Goal: Contribute content: Add original content to the website for others to see

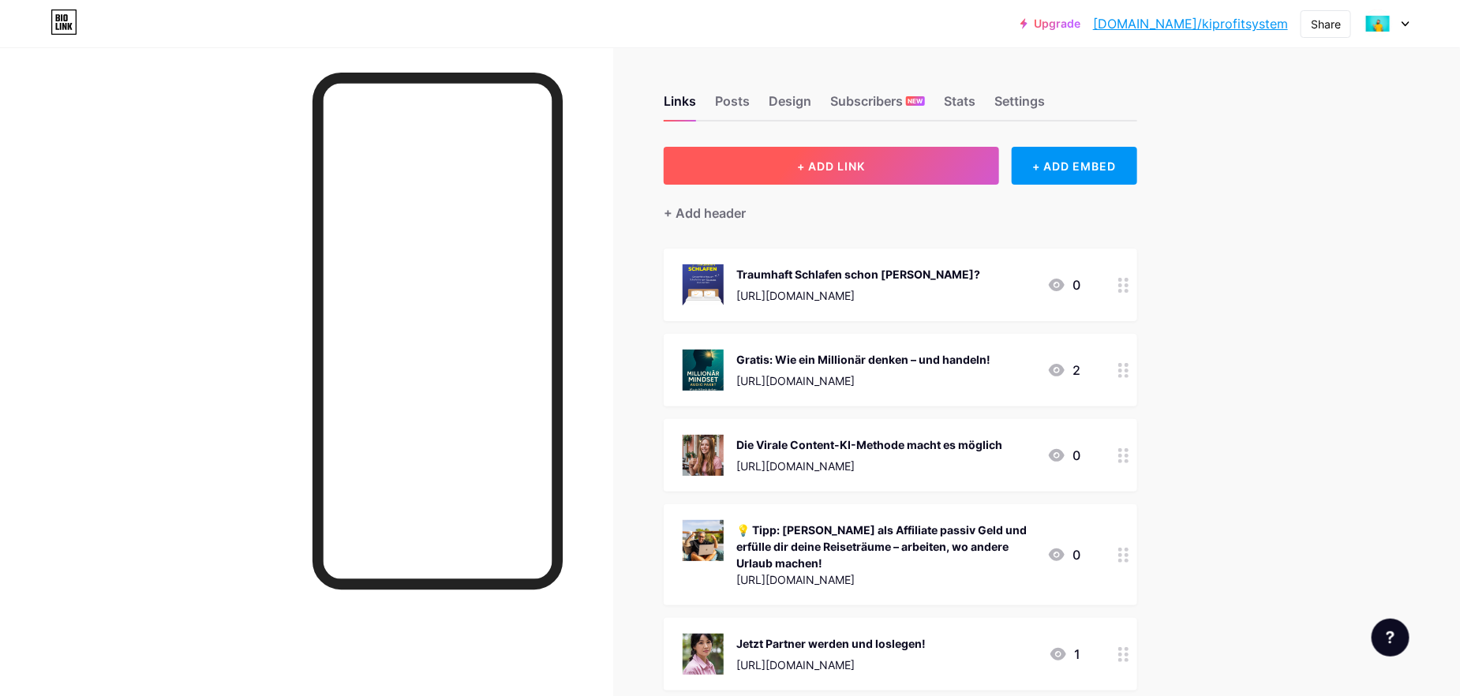
click at [853, 168] on span "+ ADD LINK" at bounding box center [831, 165] width 68 height 13
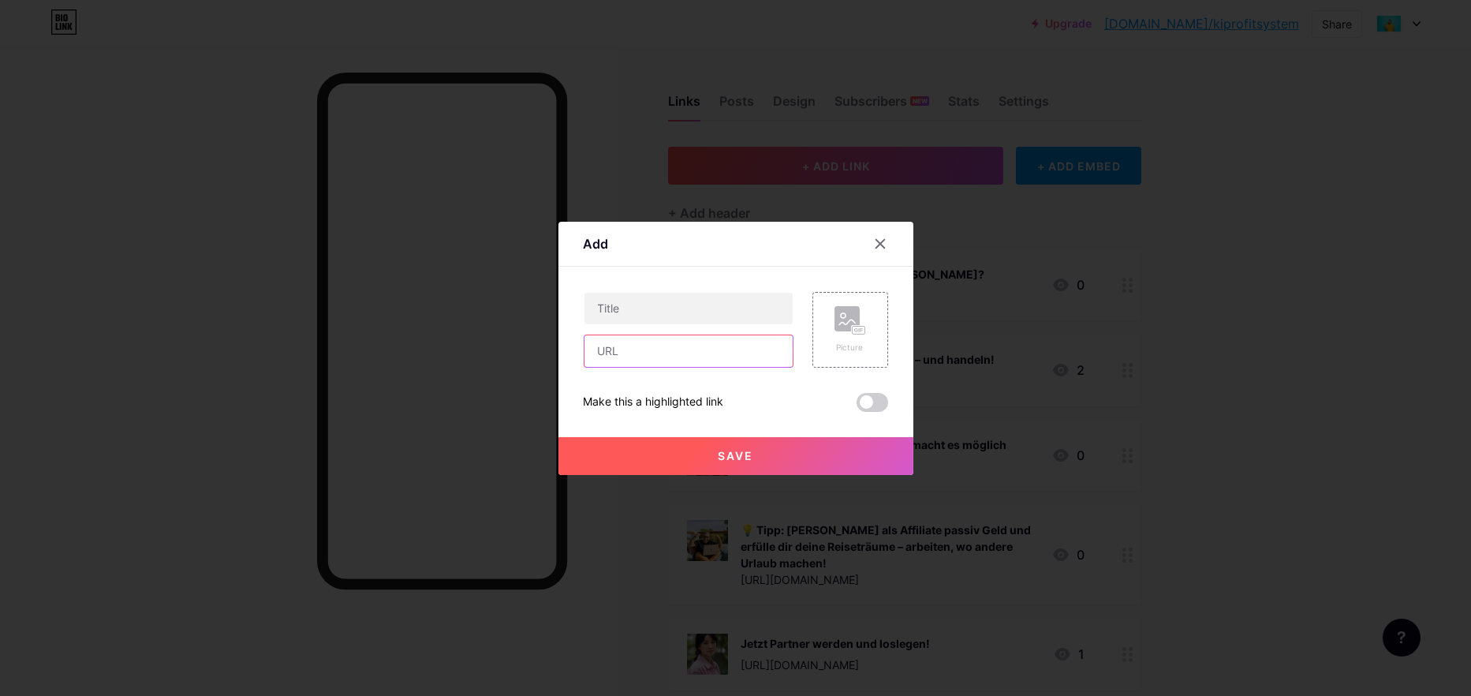
click at [622, 348] on input "text" at bounding box center [689, 351] width 208 height 32
paste input "[URL][DOMAIN_NAME]"
type input "[URL][DOMAIN_NAME]"
click at [589, 304] on input "text" at bounding box center [689, 309] width 208 height 32
paste input "Neues EU-Gesetz: Hohe Strafen drohen"
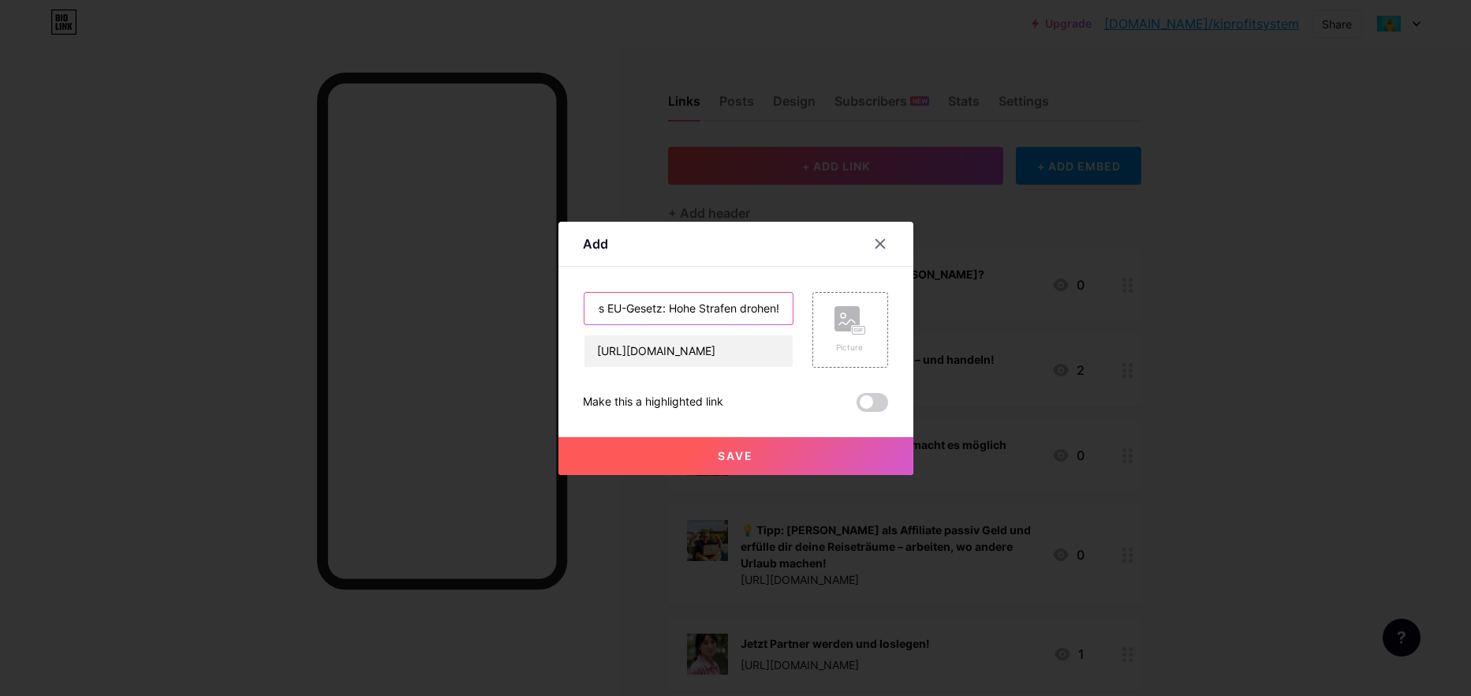
scroll to position [0, 28]
type input "Neues EU-Gesetz: Hohe Strafen drohen!"
click at [841, 330] on rect at bounding box center [847, 318] width 25 height 25
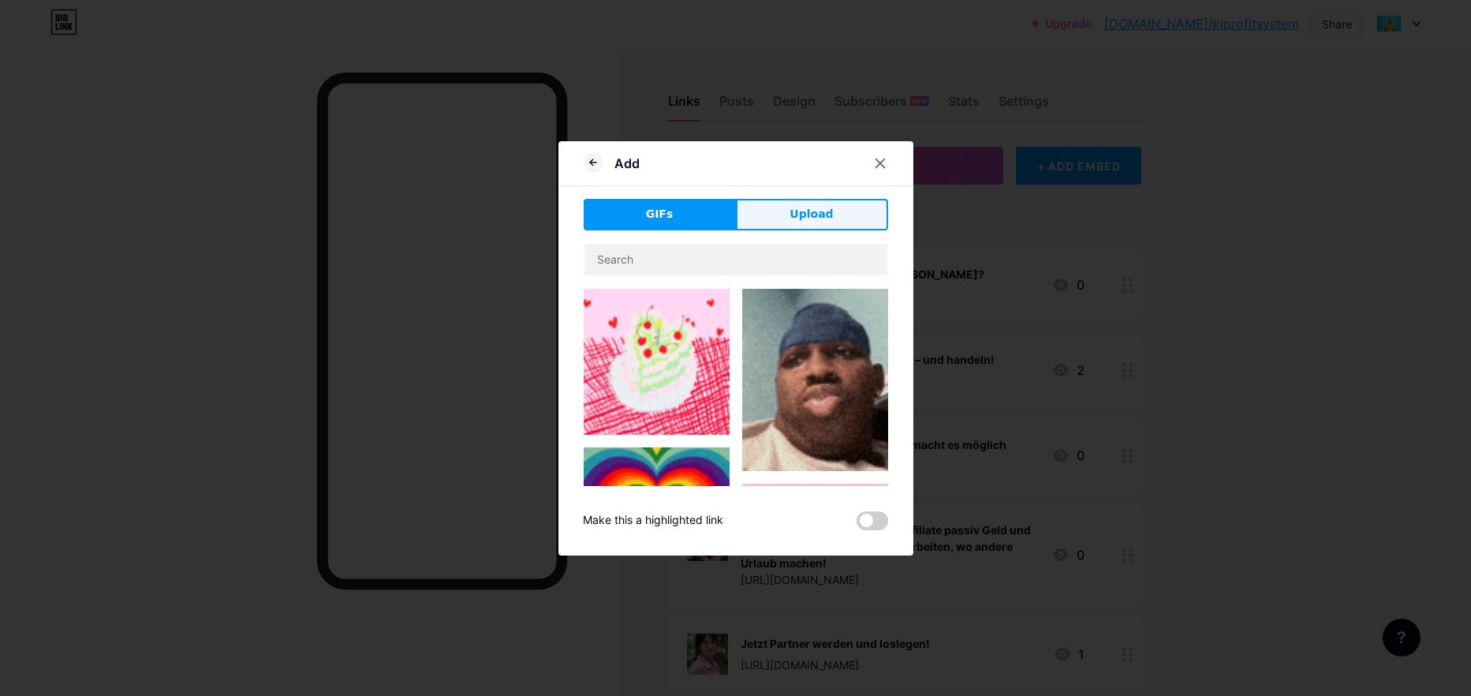
click at [790, 215] on span "Upload" at bounding box center [811, 214] width 43 height 17
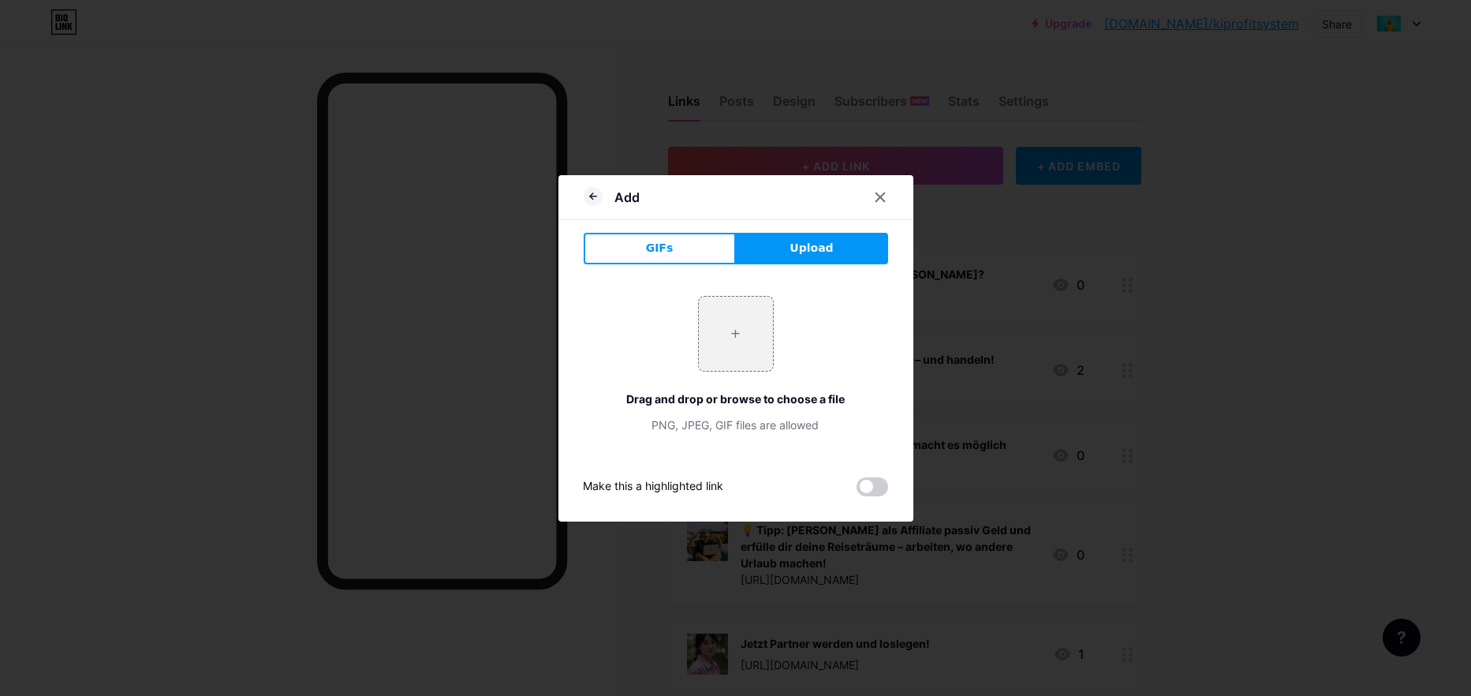
click at [815, 252] on span "Upload" at bounding box center [811, 248] width 43 height 17
click at [757, 343] on input "file" at bounding box center [736, 334] width 74 height 74
type input "C:\fakepath\2.jpg"
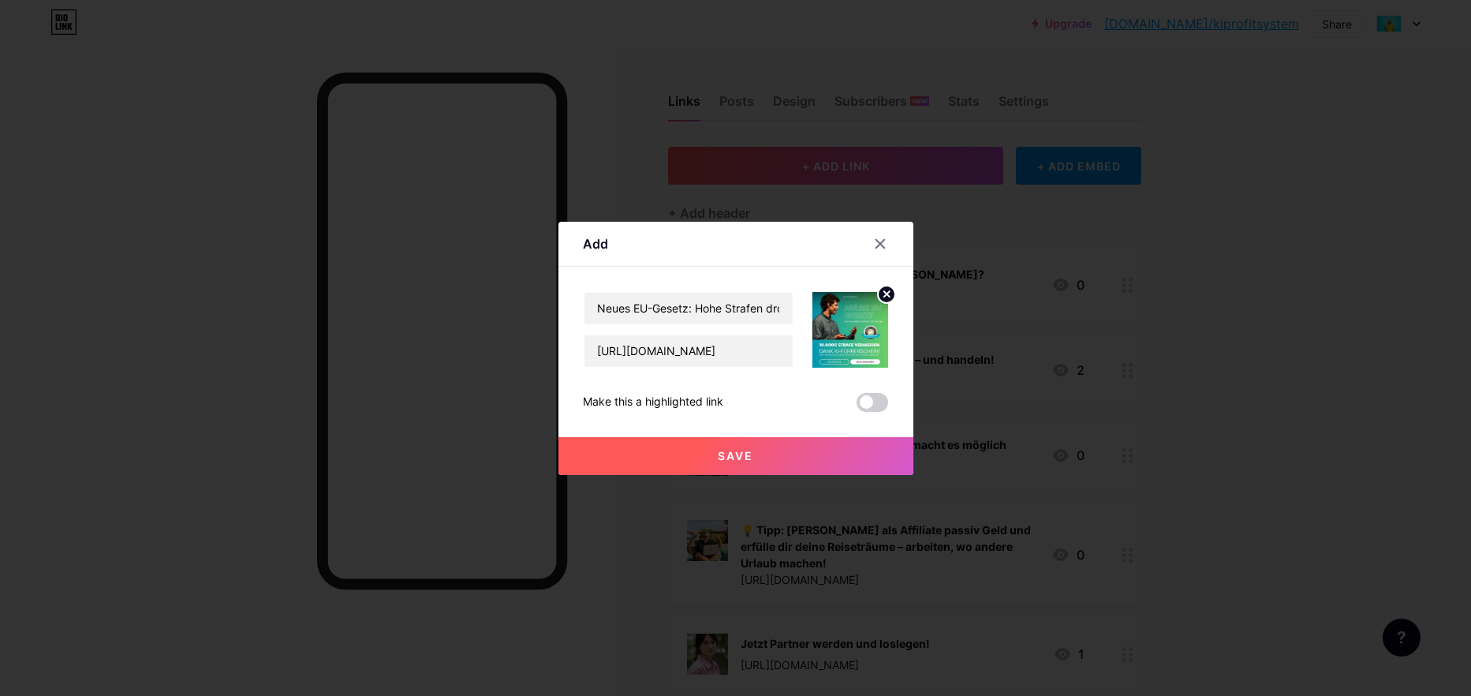
click at [720, 456] on span "Save" at bounding box center [736, 455] width 36 height 13
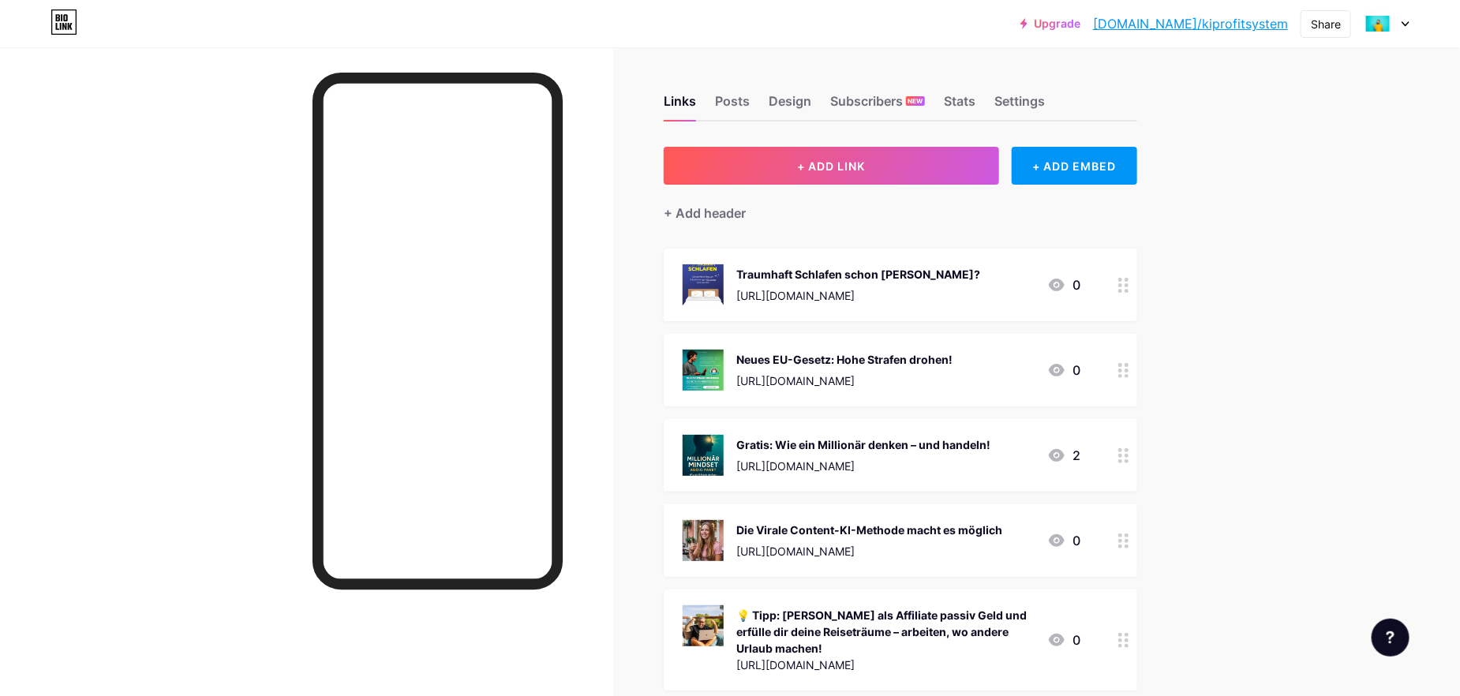
click at [1328, 282] on div "Upgrade [DOMAIN_NAME]/kiprof... [DOMAIN_NAME]/kiprofitsystem Share Switch accou…" at bounding box center [730, 568] width 1460 height 1137
click at [1408, 21] on icon at bounding box center [1405, 24] width 8 height 6
click at [1248, 219] on li "Logout" at bounding box center [1311, 221] width 196 height 43
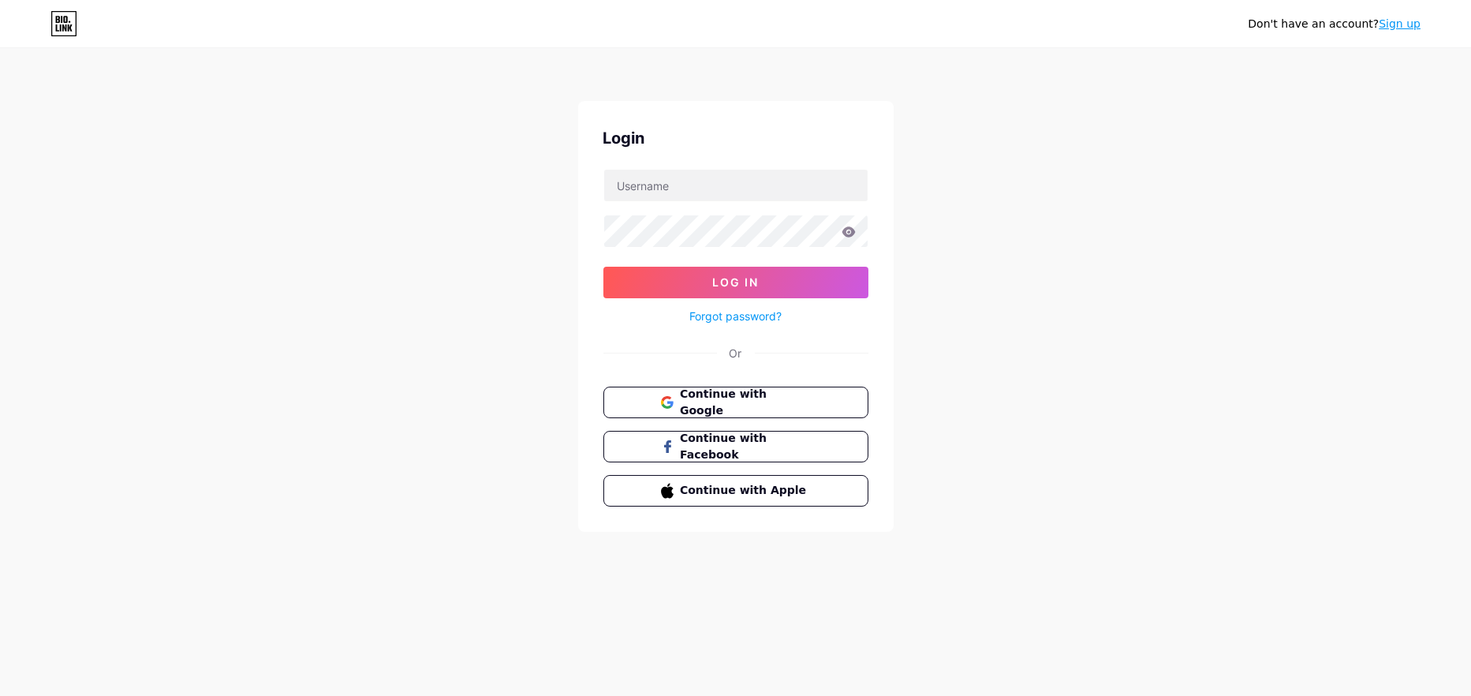
type input "[EMAIL_ADDRESS][DOMAIN_NAME]"
